Goal: Browse casually: Explore the website without a specific task or goal

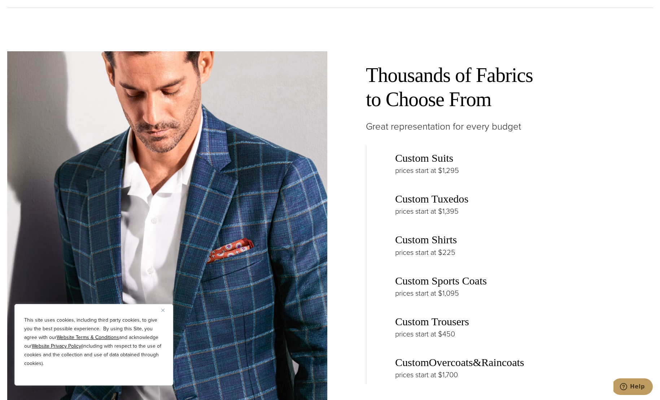
scroll to position [1121, 0]
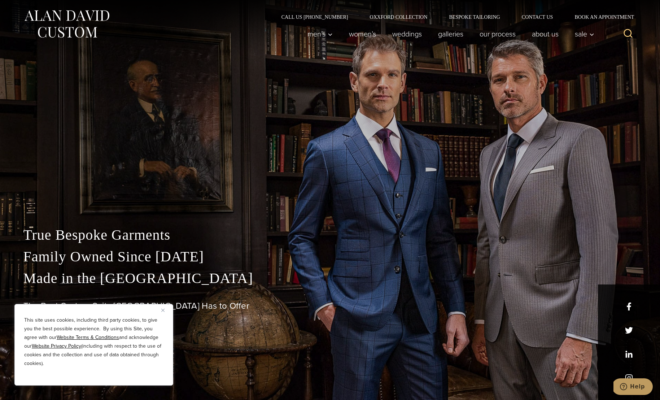
click at [630, 376] on div "True Bespoke Garments Family Owned Since [DATE] Made in [GEOGRAPHIC_DATA] The B…" at bounding box center [330, 312] width 628 height 176
click at [629, 377] on div "True Bespoke Garments Family Owned Since [DATE] Made in [GEOGRAPHIC_DATA] The B…" at bounding box center [330, 312] width 628 height 176
